Goal: Task Accomplishment & Management: Manage account settings

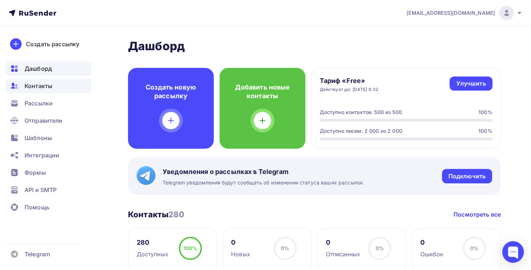
click at [30, 85] on span "Контакты" at bounding box center [39, 85] width 28 height 9
click at [46, 86] on span "Контакты" at bounding box center [39, 85] width 28 height 9
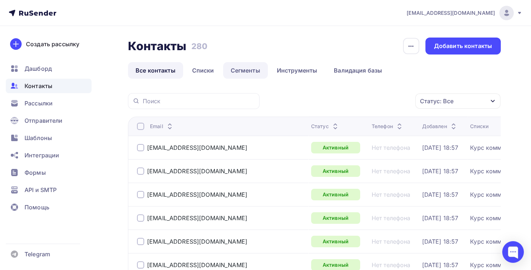
click at [244, 71] on link "Сегменты" at bounding box center [245, 70] width 45 height 17
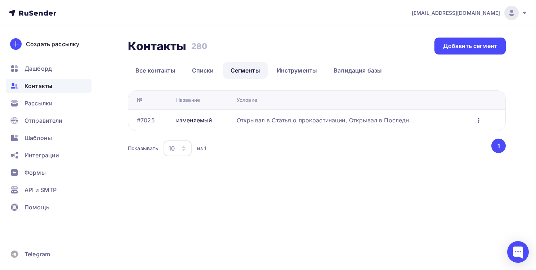
click at [478, 119] on icon "button" at bounding box center [479, 120] width 9 height 9
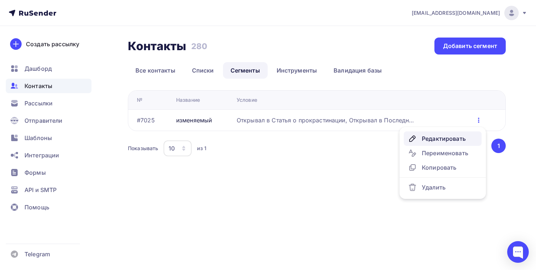
click at [454, 138] on div "Редактировать" at bounding box center [442, 138] width 69 height 9
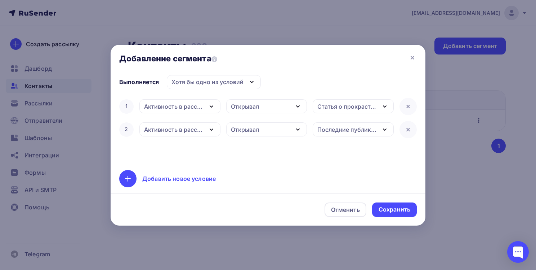
click at [296, 131] on icon "button" at bounding box center [298, 129] width 9 height 9
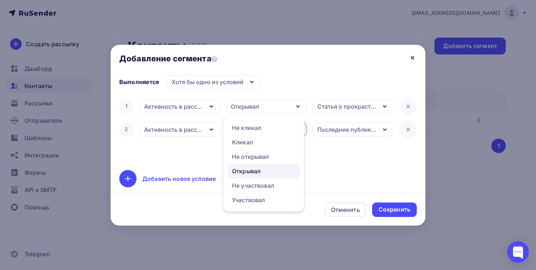
click at [413, 58] on icon at bounding box center [412, 57] width 9 height 9
